Goal: Task Accomplishment & Management: Manage account settings

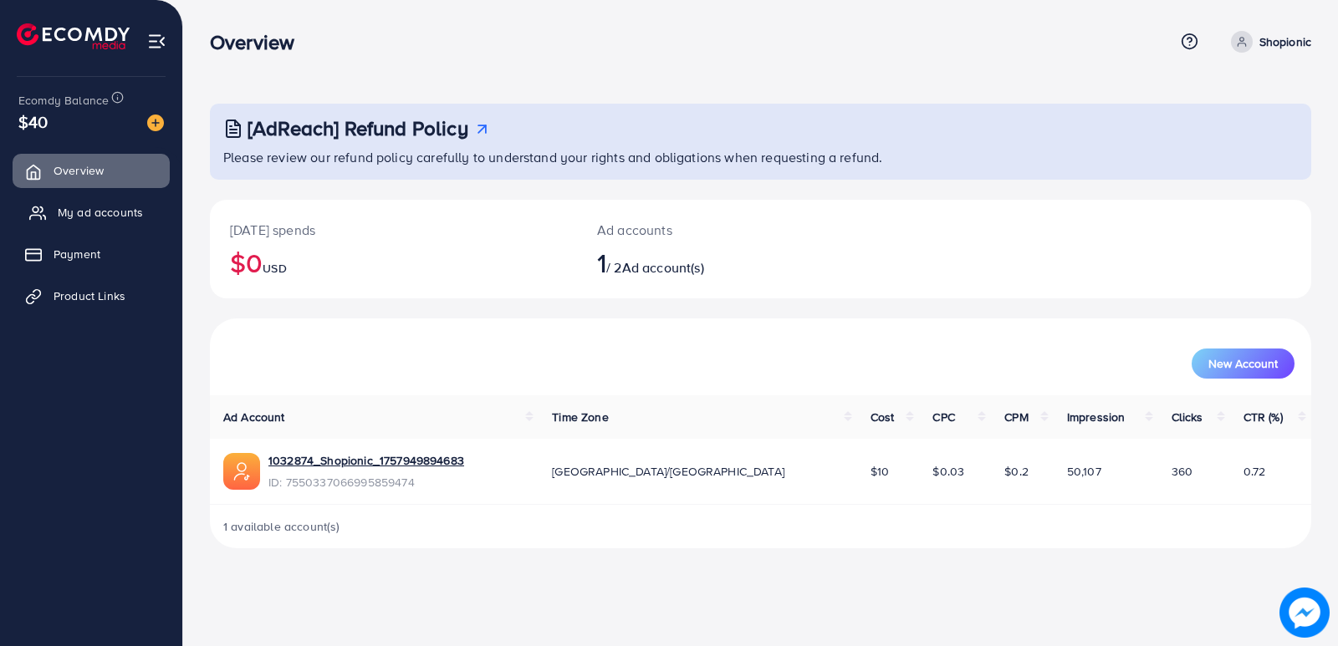
click at [126, 207] on span "My ad accounts" at bounding box center [100, 212] width 85 height 17
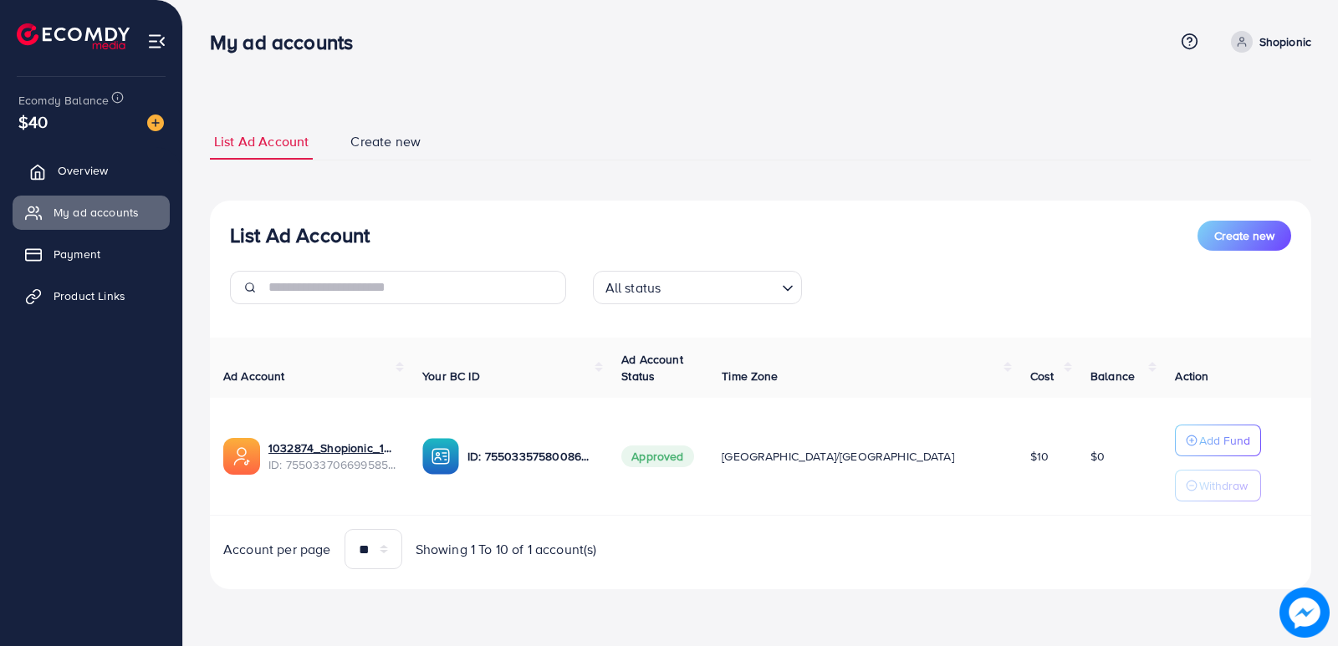
click at [119, 169] on link "Overview" at bounding box center [91, 170] width 157 height 33
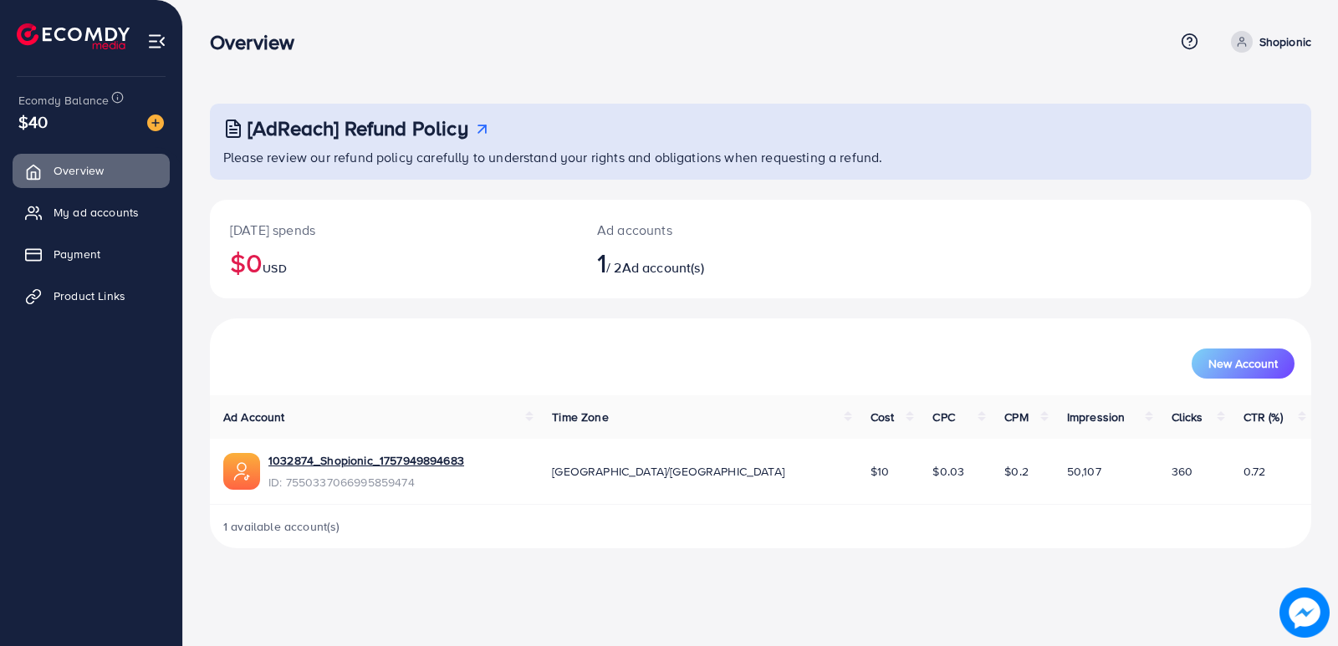
click at [340, 470] on div "1032874_Shopionic_1757949894683" at bounding box center [366, 462] width 196 height 21
click at [283, 482] on span "ID: 7550337066995859474" at bounding box center [366, 482] width 196 height 17
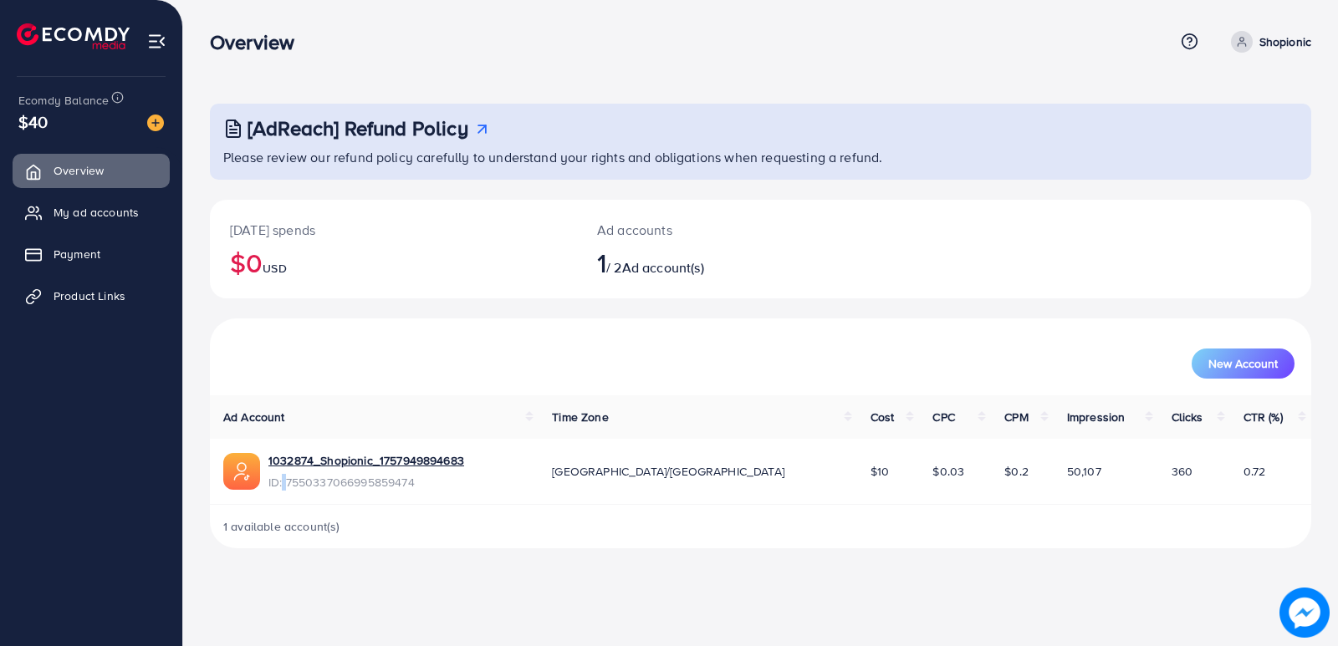
click at [240, 465] on img at bounding box center [241, 471] width 37 height 37
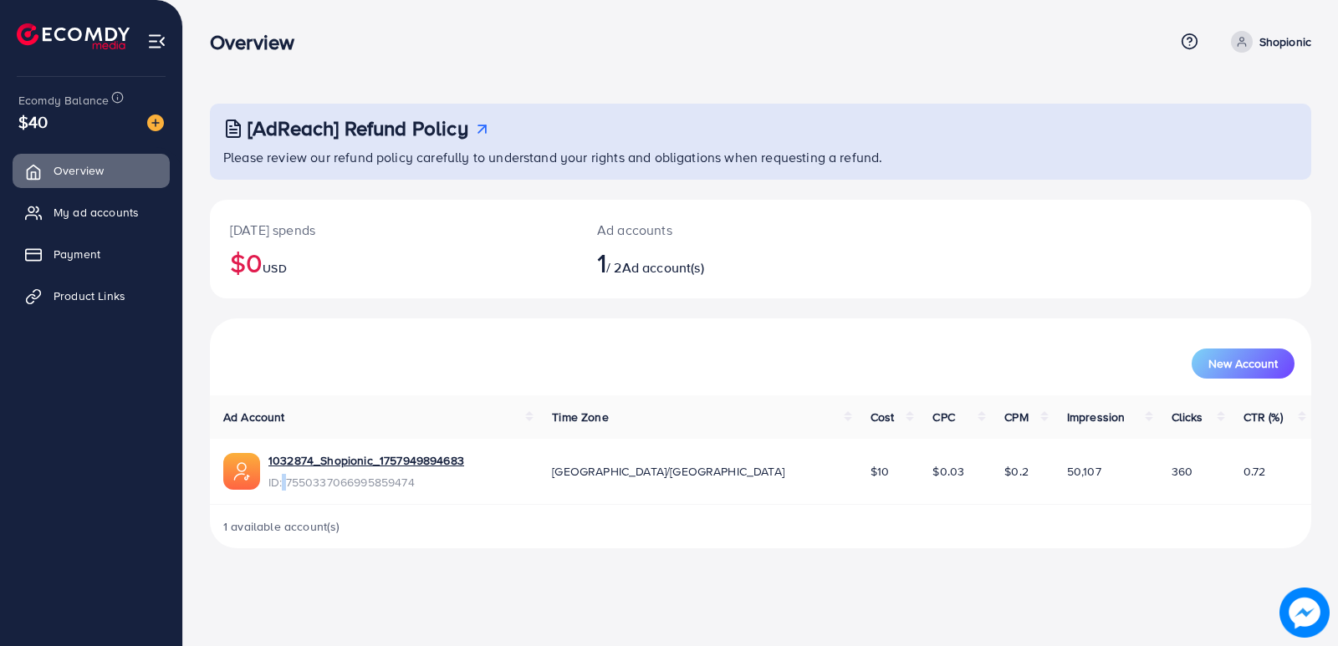
click at [240, 465] on img at bounding box center [241, 471] width 37 height 37
click at [353, 620] on div "Overview Help Center Contact Support Term and policy About Us Shopionic Profile…" at bounding box center [669, 323] width 1338 height 646
click at [246, 471] on img at bounding box center [241, 471] width 37 height 37
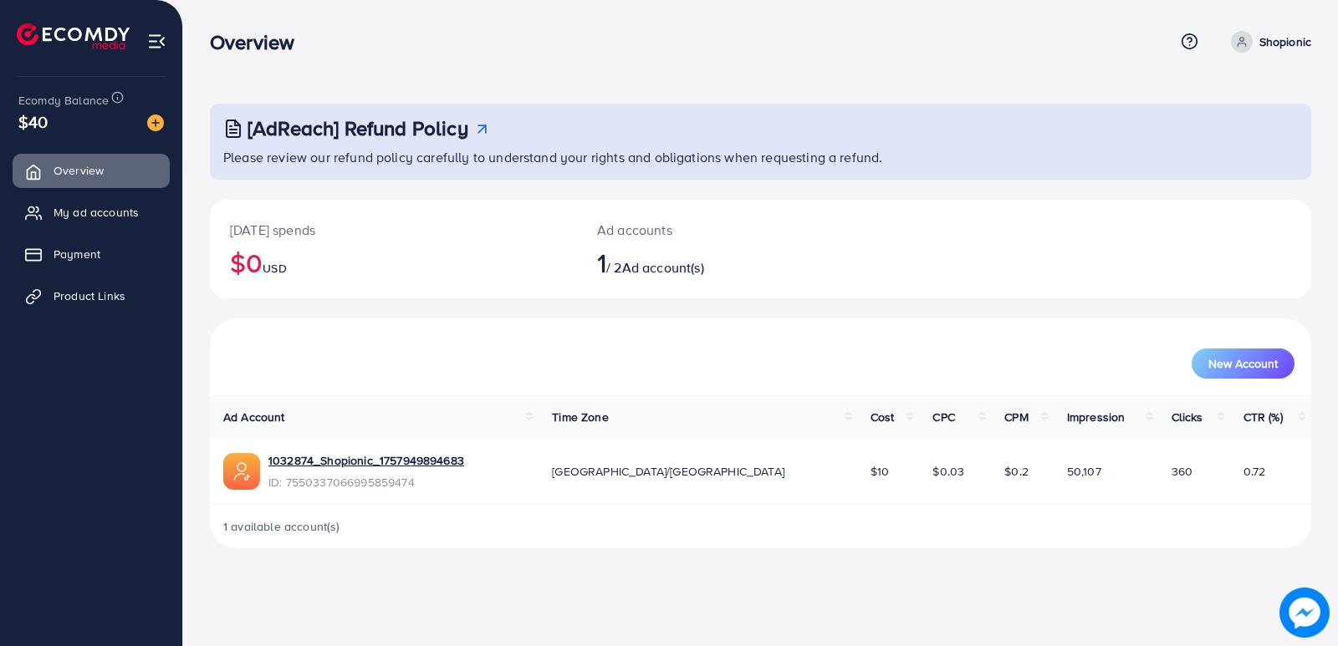
click at [246, 471] on img at bounding box center [241, 471] width 37 height 37
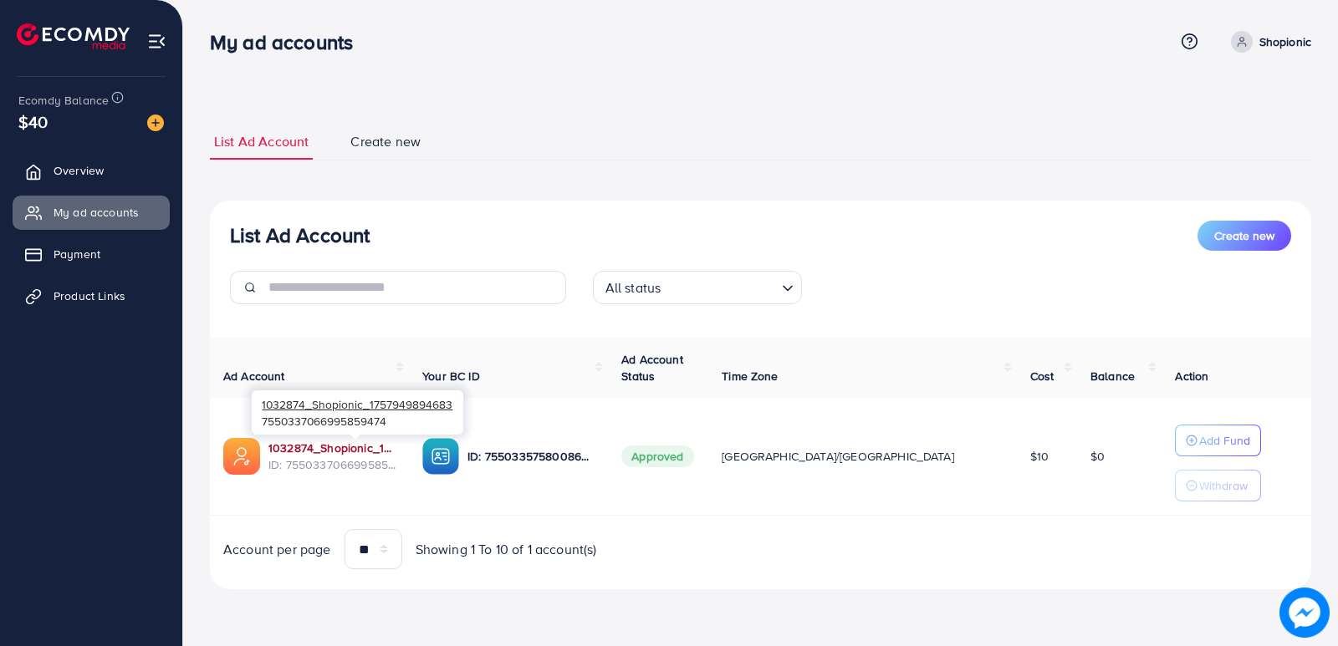
click at [352, 441] on link "1032874_Shopionic_1757949894683" at bounding box center [331, 448] width 127 height 17
